Goal: Transaction & Acquisition: Register for event/course

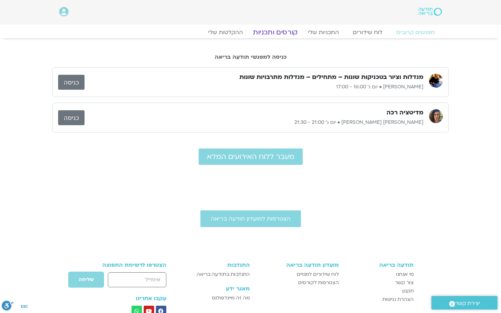
click at [286, 32] on link "קורסים ותכניות" at bounding box center [274, 32] width 61 height 8
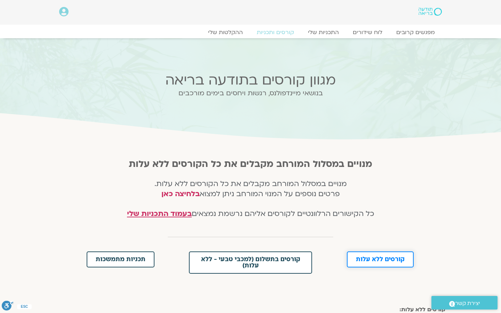
click at [369, 260] on span "קורסים ללא עלות" at bounding box center [380, 259] width 49 height 6
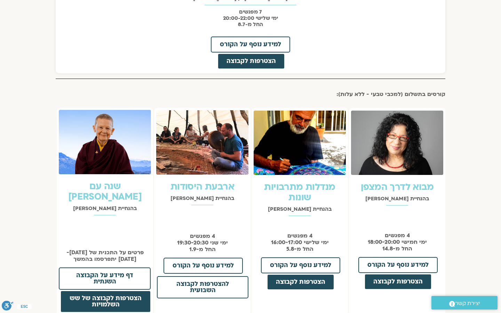
scroll to position [472, 0]
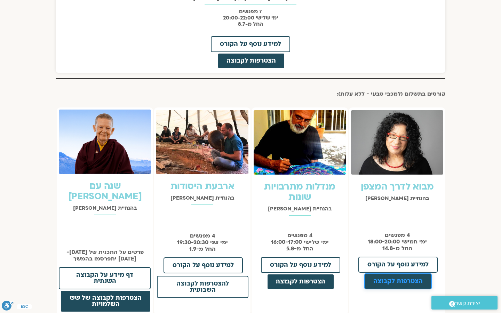
click at [405, 285] on link "הצטרפות לקבוצה" at bounding box center [397, 281] width 67 height 16
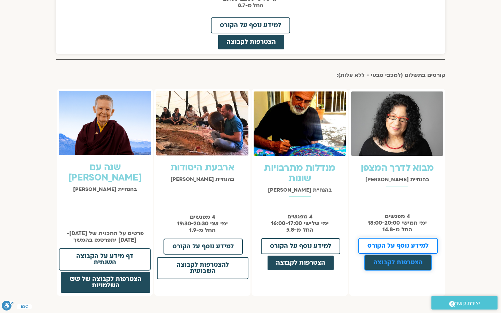
scroll to position [490, 0]
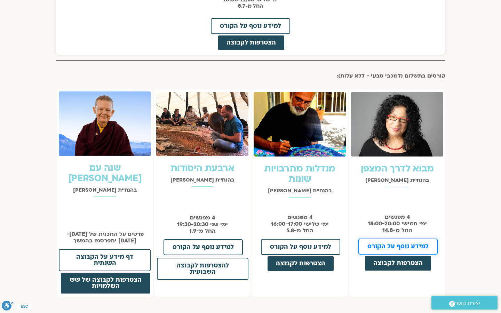
click at [391, 246] on span "למידע נוסף על הקורס" at bounding box center [397, 246] width 61 height 6
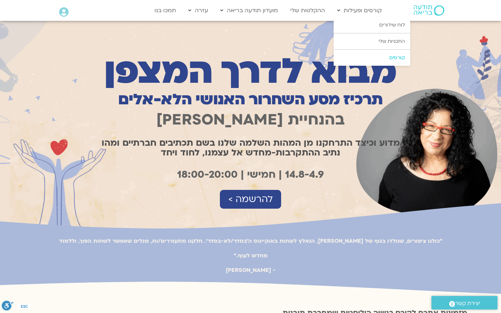
click at [368, 58] on link "קורסים" at bounding box center [371, 58] width 76 height 16
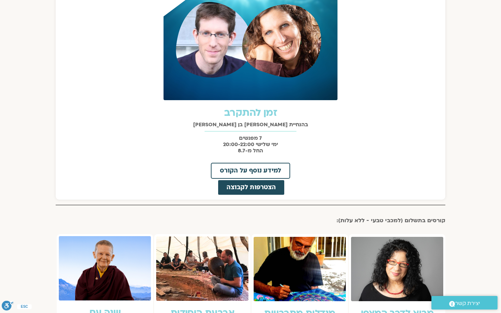
scroll to position [344, 0]
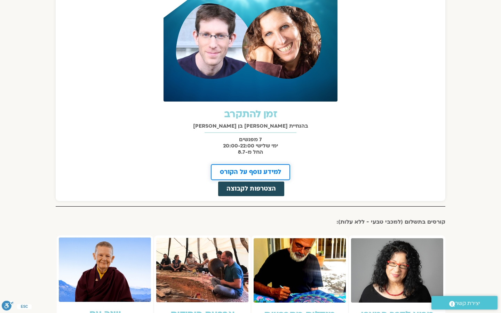
click at [262, 172] on span "למידע נוסף על הקורס" at bounding box center [250, 172] width 61 height 6
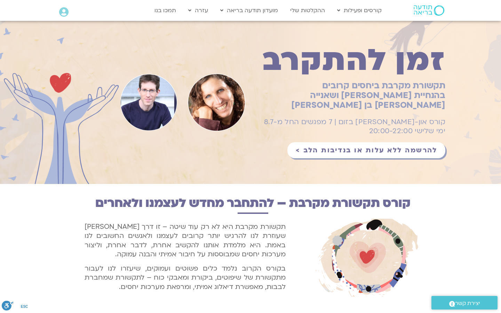
click at [359, 146] on span "להרשמה ללא עלות או בנדיבות הלב >" at bounding box center [365, 150] width 141 height 8
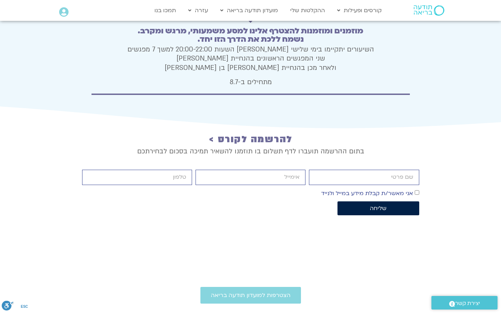
scroll to position [2453, 0]
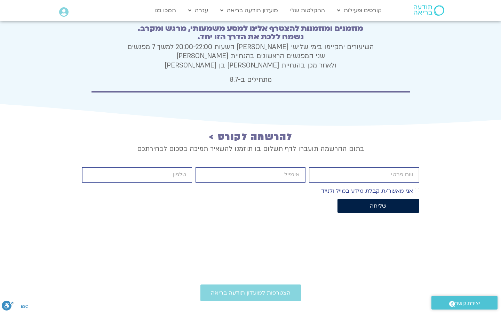
click at [360, 167] on input "firstname" at bounding box center [364, 174] width 110 height 15
type input "Meital Lichtenstein"
type input "[EMAIL_ADDRESS][DOMAIN_NAME]"
type input "2017551444"
click at [364, 199] on button "שליחה" at bounding box center [378, 206] width 82 height 14
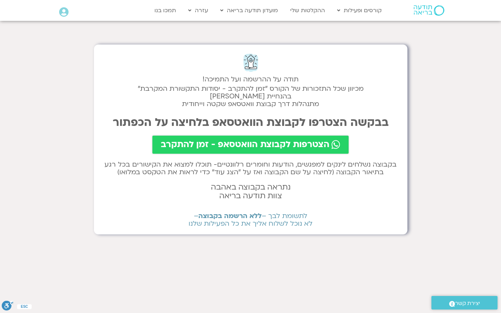
click at [272, 141] on span "הצטרפות לקבוצת הוואטסאפ - זמן להתקרב" at bounding box center [245, 145] width 169 height 10
